Goal: Transaction & Acquisition: Purchase product/service

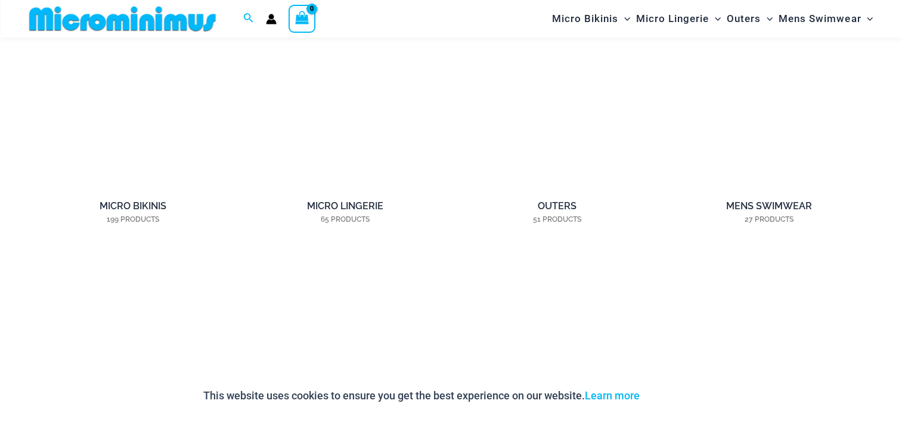
scroll to position [1243, 0]
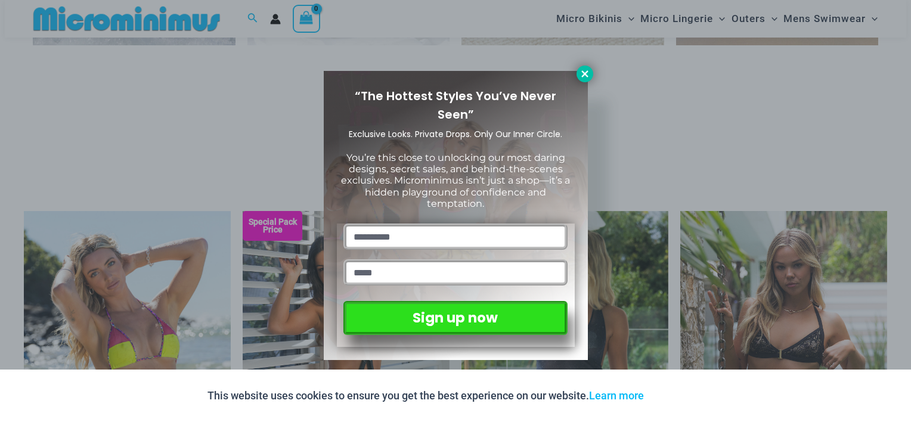
click at [587, 72] on icon at bounding box center [585, 74] width 11 height 11
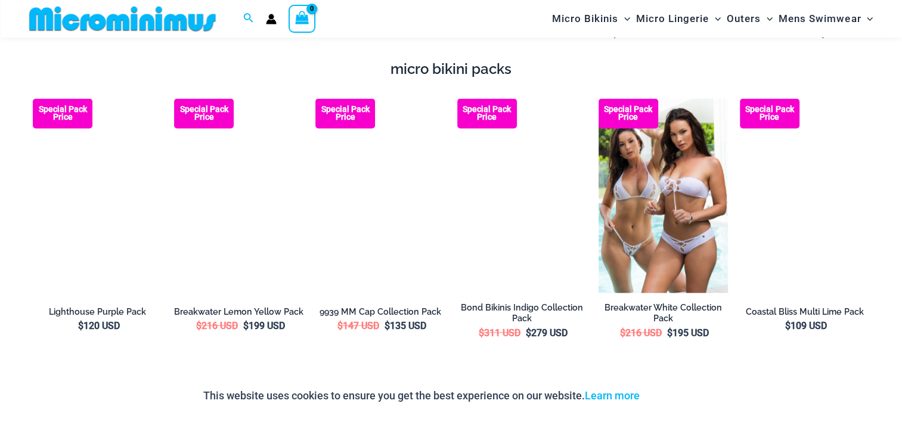
scroll to position [2018, 0]
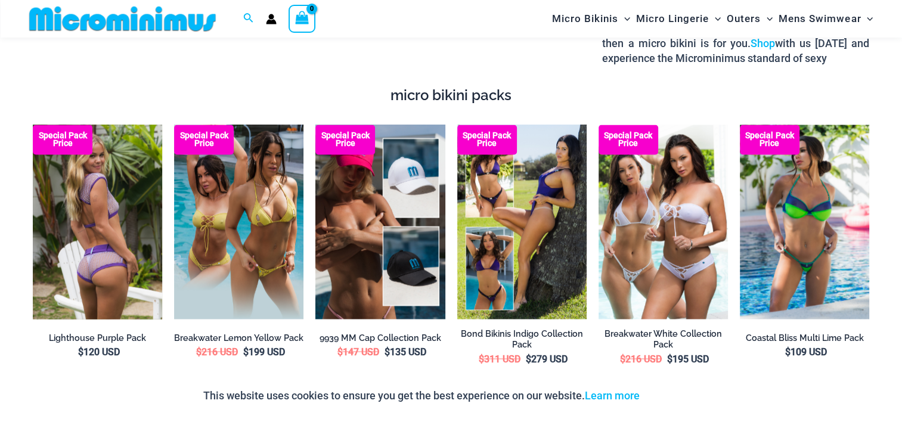
click at [124, 190] on img at bounding box center [97, 222] width 129 height 194
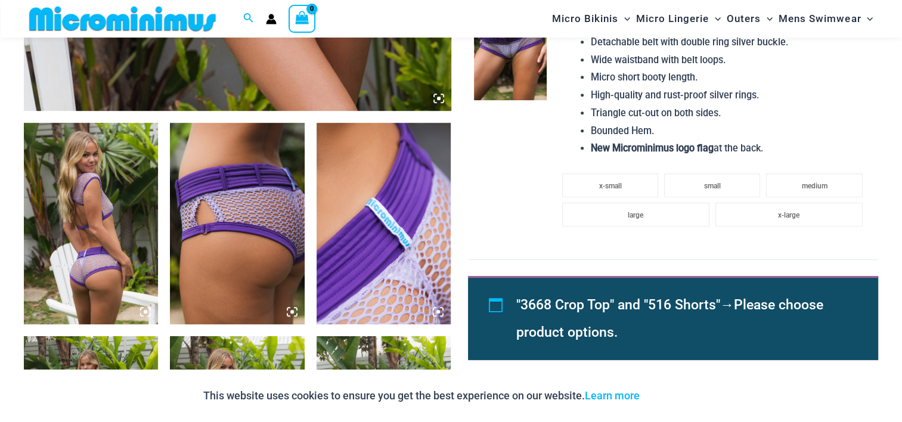
scroll to position [646, 0]
